Goal: Find specific page/section: Find specific page/section

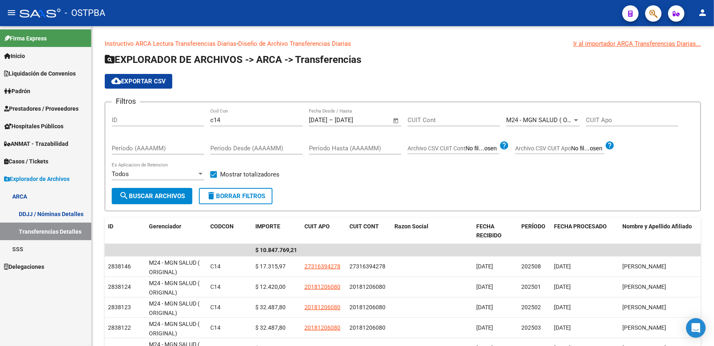
click at [40, 71] on span "Liquidación de Convenios" at bounding box center [40, 73] width 72 height 9
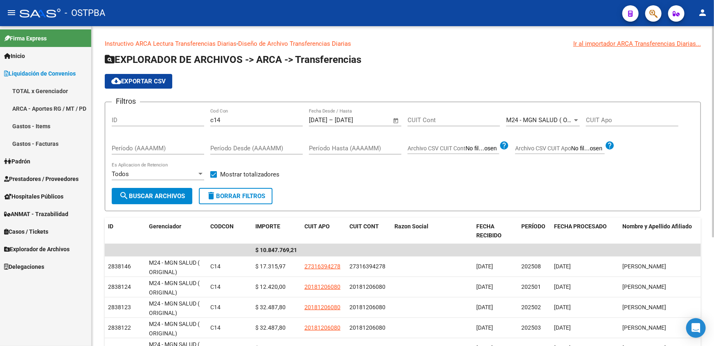
click at [542, 121] on span "M24 - MGN SALUD ( ORIGINAL)" at bounding box center [549, 120] width 86 height 7
